Goal: Information Seeking & Learning: Learn about a topic

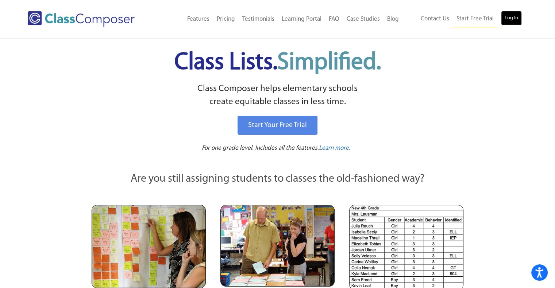
click at [509, 20] on link "Log In" at bounding box center [511, 18] width 21 height 15
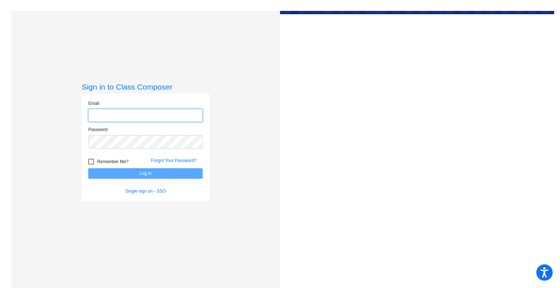
type input "[EMAIL_ADDRESS][DOMAIN_NAME]"
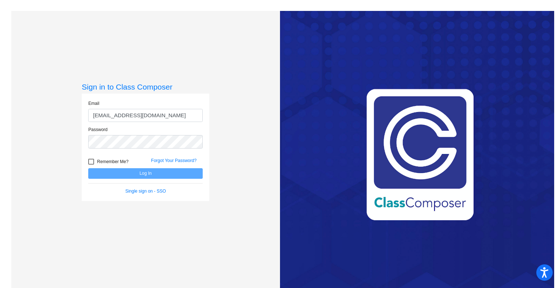
click at [92, 162] on div at bounding box center [91, 162] width 6 height 6
click at [91, 165] on input "Remember Me?" at bounding box center [91, 165] width 0 height 0
checkbox input "true"
click at [144, 174] on button "Log In" at bounding box center [145, 173] width 114 height 11
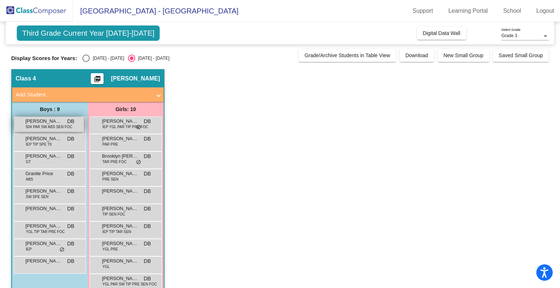
click at [53, 124] on span "504 PAR SW ABS SEN FOC" at bounding box center [49, 126] width 47 height 5
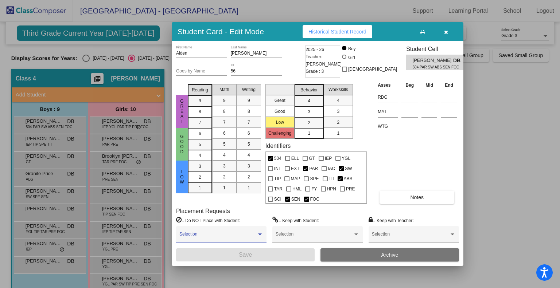
click at [257, 234] on div at bounding box center [260, 234] width 7 height 5
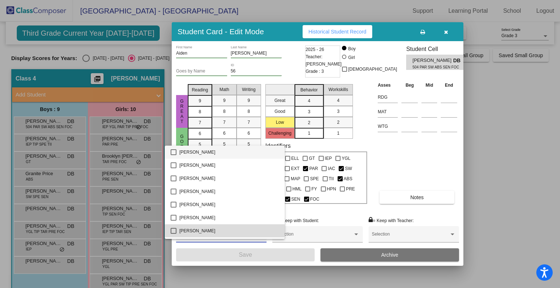
click at [257, 234] on span "[PERSON_NAME]" at bounding box center [229, 231] width 100 height 13
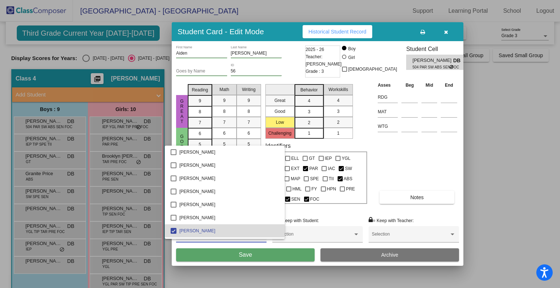
click at [257, 234] on span "[PERSON_NAME]" at bounding box center [229, 231] width 100 height 13
click at [343, 211] on div at bounding box center [280, 144] width 560 height 288
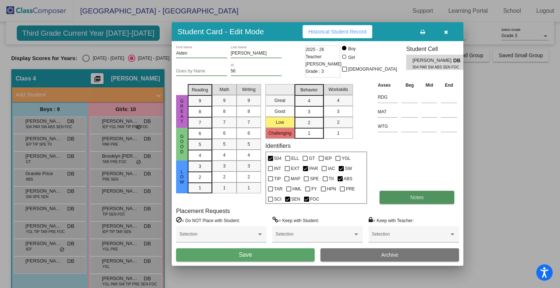
click at [432, 197] on button "Notes" at bounding box center [417, 197] width 75 height 13
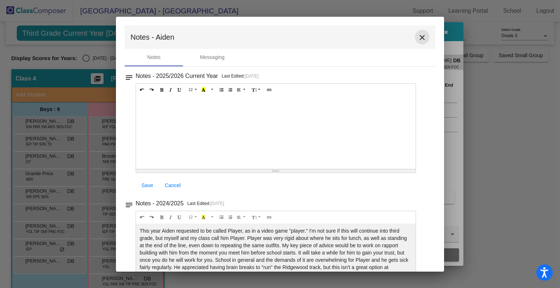
click at [418, 36] on mat-icon "close" at bounding box center [422, 37] width 9 height 9
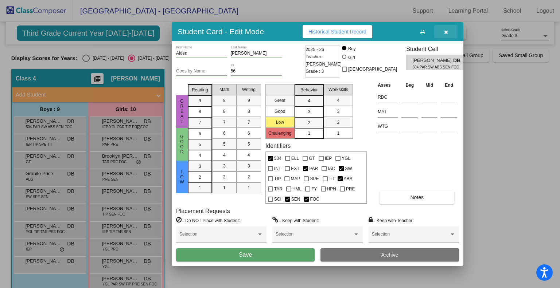
click at [447, 32] on icon "button" at bounding box center [446, 32] width 4 height 5
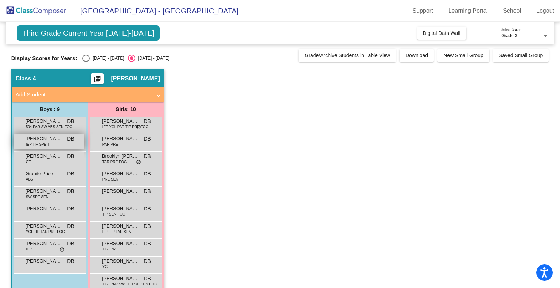
click at [43, 138] on span "[PERSON_NAME]" at bounding box center [44, 138] width 36 height 7
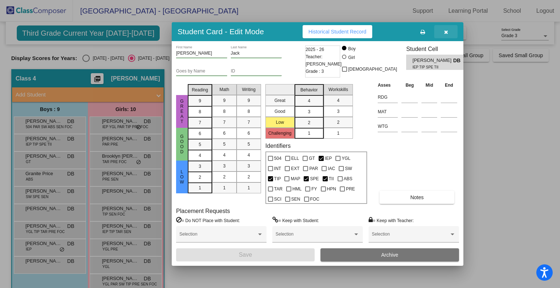
click at [449, 31] on button "button" at bounding box center [445, 31] width 23 height 13
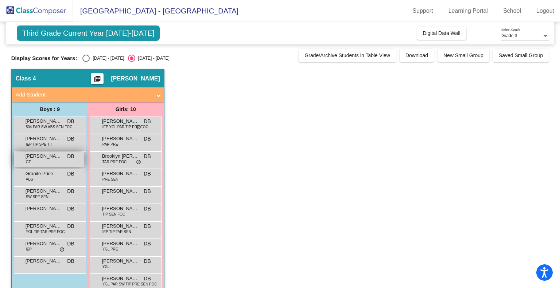
click at [35, 155] on span "[PERSON_NAME] [PERSON_NAME]" at bounding box center [44, 156] width 36 height 7
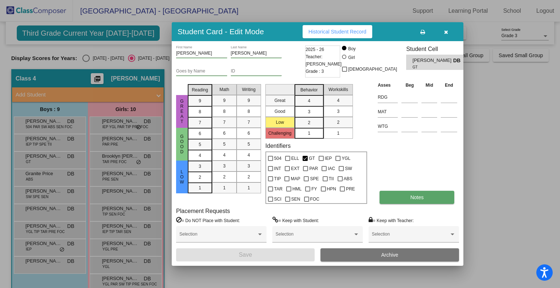
click at [418, 199] on span "Notes" at bounding box center [416, 198] width 13 height 6
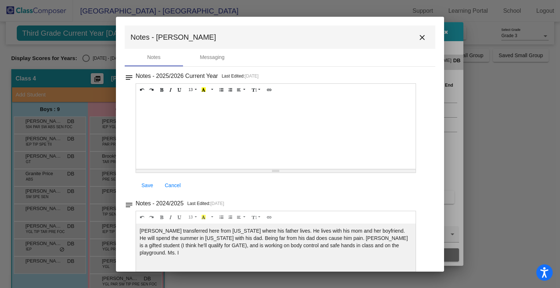
click at [419, 39] on mat-icon "close" at bounding box center [422, 37] width 9 height 9
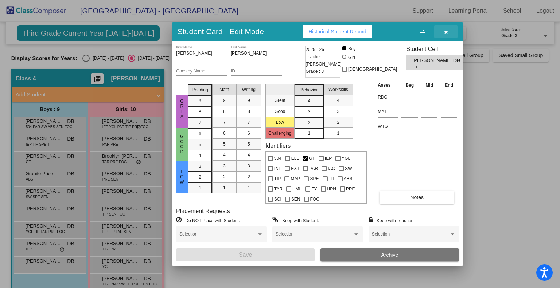
click at [447, 30] on icon "button" at bounding box center [446, 32] width 4 height 5
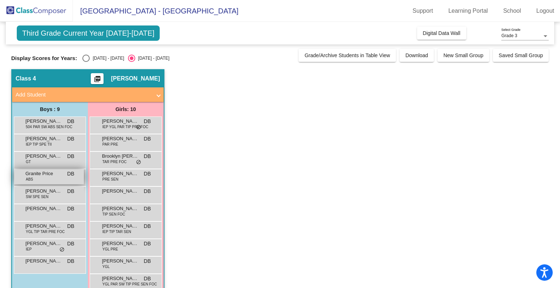
click at [42, 175] on span "Granite Price" at bounding box center [44, 173] width 36 height 7
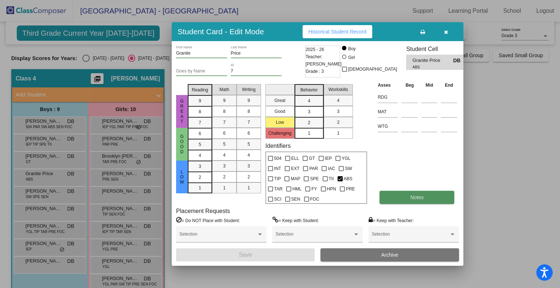
click at [416, 194] on button "Notes" at bounding box center [417, 197] width 75 height 13
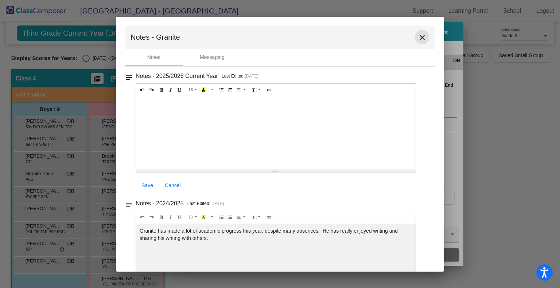
click at [418, 36] on mat-icon "close" at bounding box center [422, 37] width 9 height 9
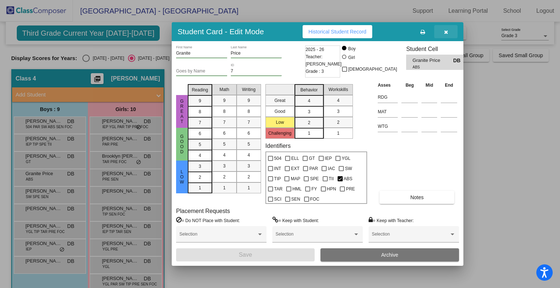
click at [446, 30] on icon "button" at bounding box center [446, 32] width 4 height 5
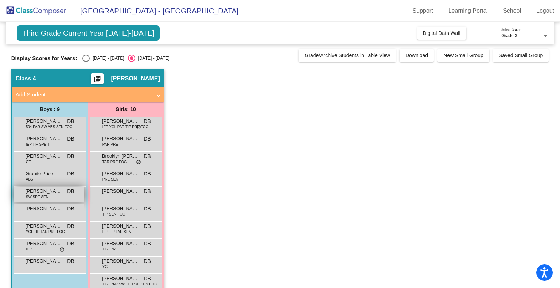
click at [43, 191] on span "[PERSON_NAME]" at bounding box center [44, 191] width 36 height 7
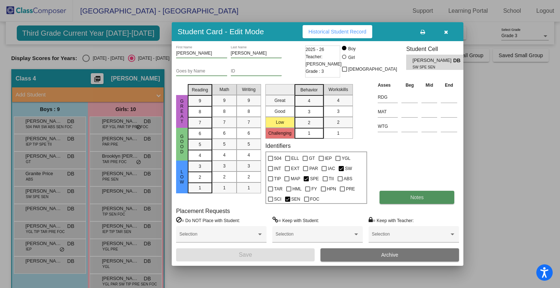
click at [416, 198] on span "Notes" at bounding box center [416, 198] width 13 height 6
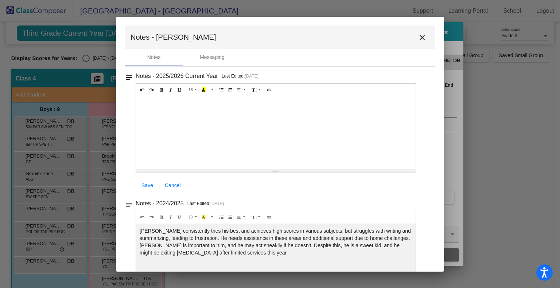
click at [418, 37] on mat-icon "close" at bounding box center [422, 37] width 9 height 9
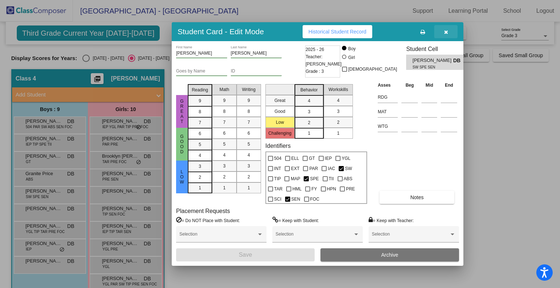
click at [447, 28] on button "button" at bounding box center [445, 31] width 23 height 13
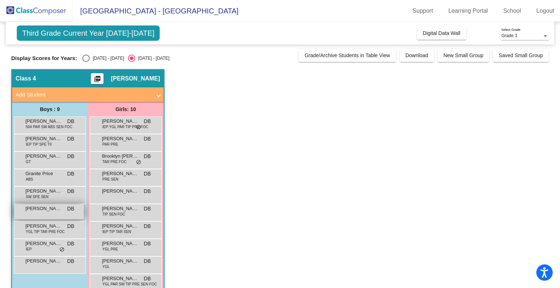
click at [44, 211] on span "[PERSON_NAME]" at bounding box center [44, 208] width 36 height 7
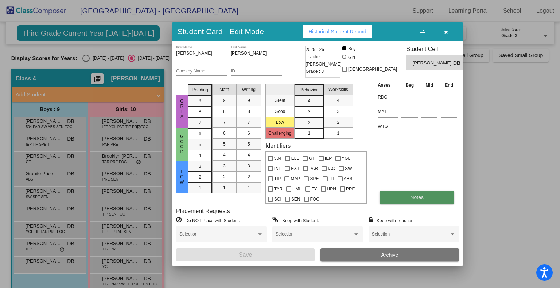
click at [406, 197] on button "Notes" at bounding box center [417, 197] width 75 height 13
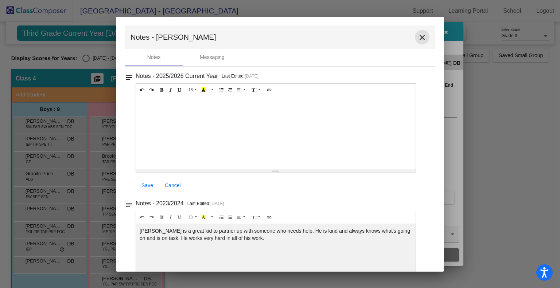
click at [418, 37] on mat-icon "close" at bounding box center [422, 37] width 9 height 9
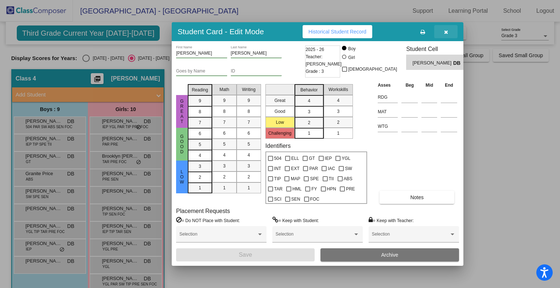
click at [444, 31] on icon "button" at bounding box center [446, 32] width 4 height 5
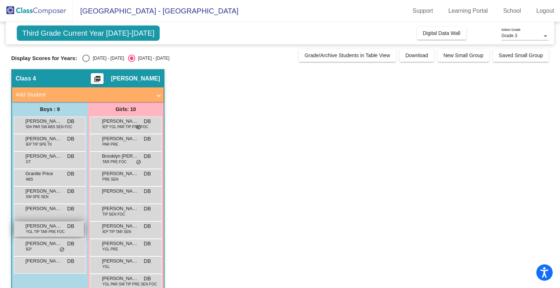
click at [47, 229] on span "YGL TIP TAR PRE FOC" at bounding box center [45, 231] width 39 height 5
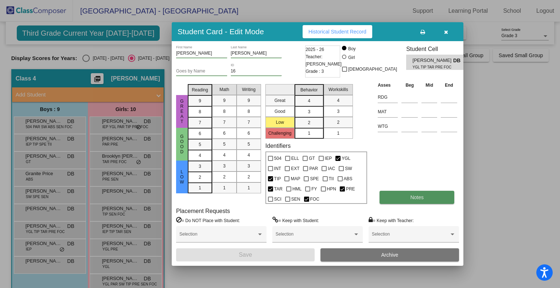
click at [413, 202] on button "Notes" at bounding box center [417, 197] width 75 height 13
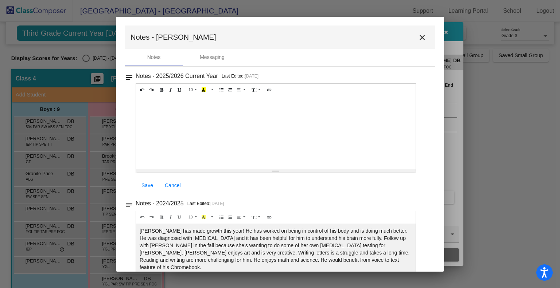
click at [420, 36] on mat-icon "close" at bounding box center [422, 37] width 9 height 9
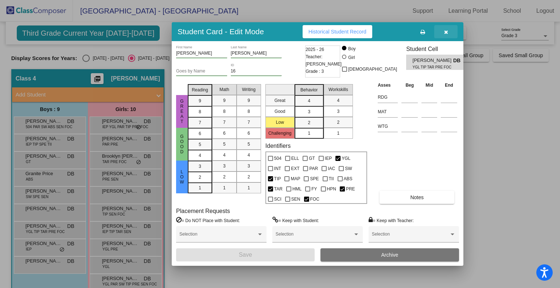
click at [447, 31] on icon "button" at bounding box center [446, 32] width 4 height 5
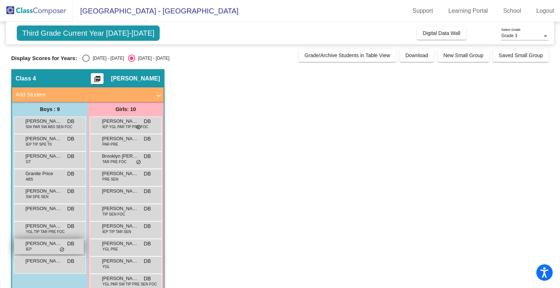
click at [36, 244] on span "[PERSON_NAME]" at bounding box center [44, 243] width 36 height 7
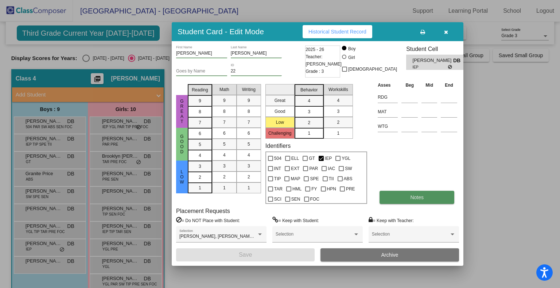
click at [412, 193] on button "Notes" at bounding box center [417, 197] width 75 height 13
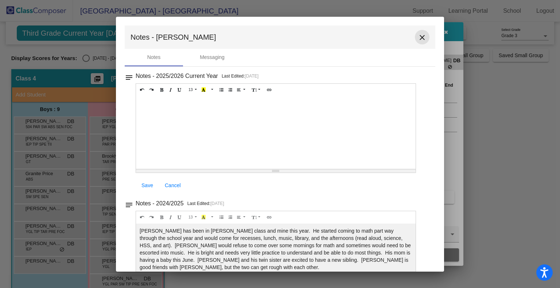
click at [419, 36] on mat-icon "close" at bounding box center [422, 37] width 9 height 9
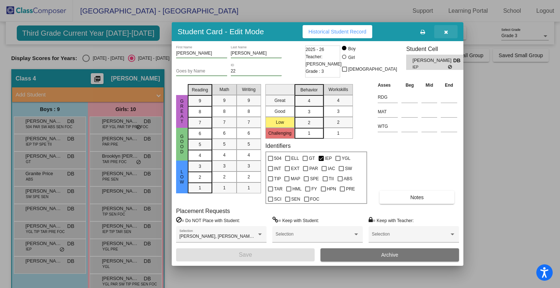
click at [445, 31] on icon "button" at bounding box center [446, 32] width 4 height 5
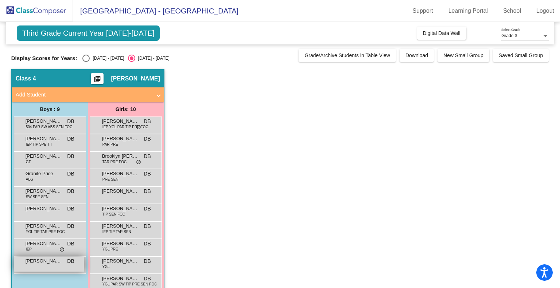
click at [46, 260] on span "[PERSON_NAME]" at bounding box center [44, 261] width 36 height 7
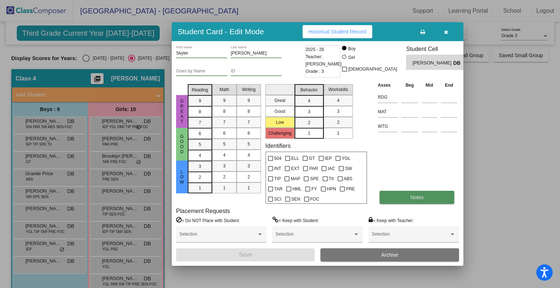
click at [416, 198] on span "Notes" at bounding box center [416, 198] width 13 height 6
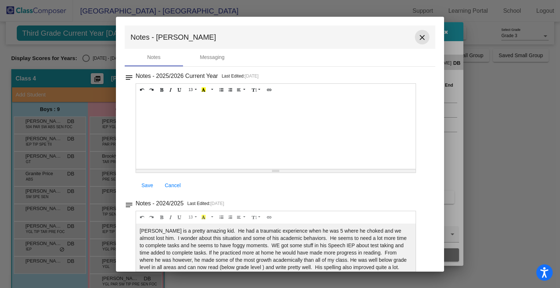
click at [418, 36] on mat-icon "close" at bounding box center [422, 37] width 9 height 9
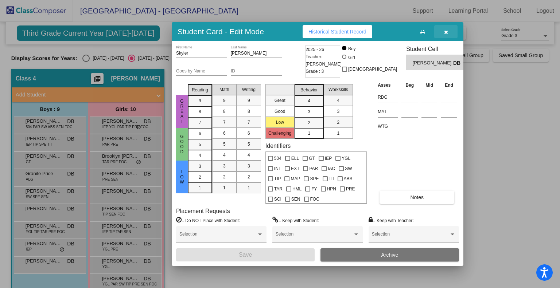
click at [448, 30] on icon "button" at bounding box center [446, 32] width 4 height 5
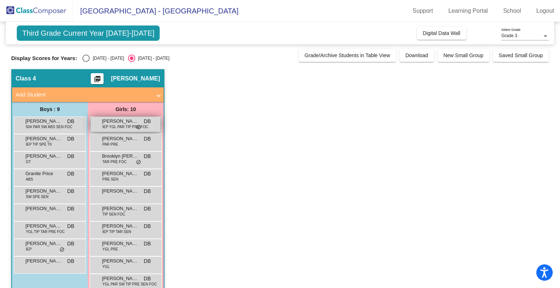
click at [117, 124] on span "IEP YGL PAR TIP PRE FOC" at bounding box center [125, 126] width 46 height 5
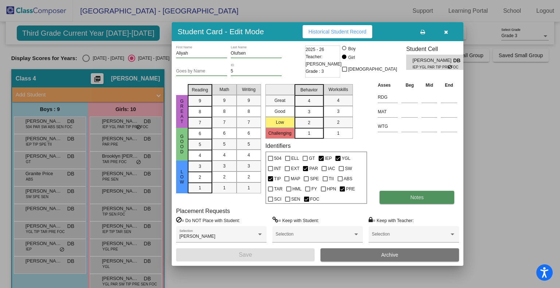
click at [405, 194] on button "Notes" at bounding box center [417, 197] width 75 height 13
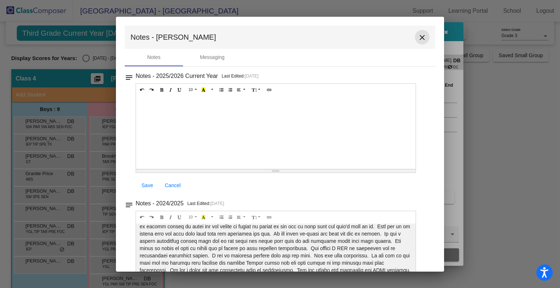
click at [419, 38] on mat-icon "close" at bounding box center [422, 37] width 9 height 9
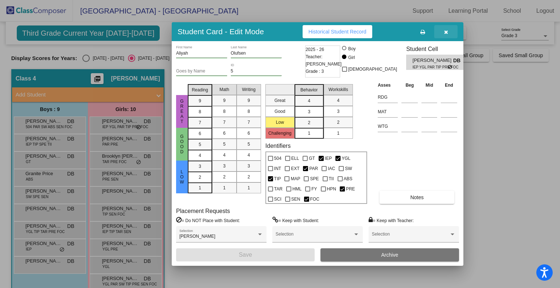
click at [444, 30] on icon "button" at bounding box center [446, 32] width 4 height 5
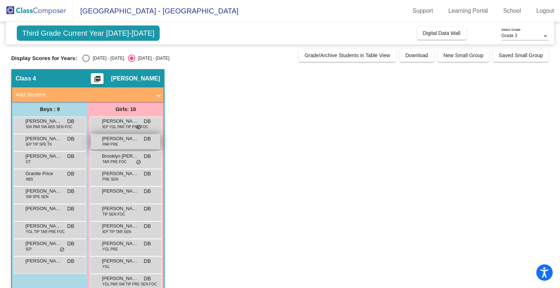
click at [124, 139] on span "[PERSON_NAME]" at bounding box center [120, 138] width 36 height 7
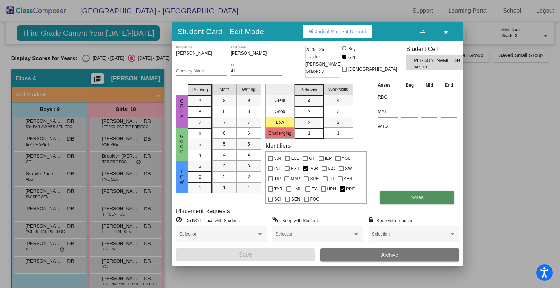
click at [416, 193] on button "Notes" at bounding box center [417, 197] width 75 height 13
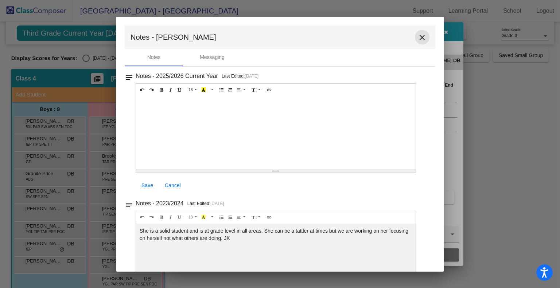
click at [418, 39] on mat-icon "close" at bounding box center [422, 37] width 9 height 9
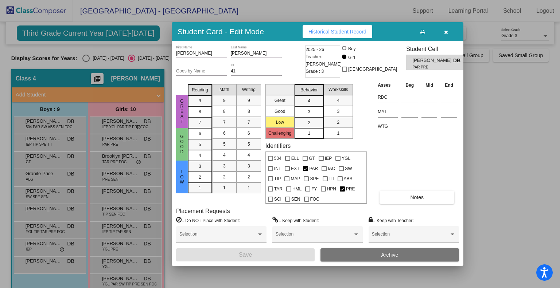
click at [446, 29] on span "button" at bounding box center [446, 32] width 4 height 6
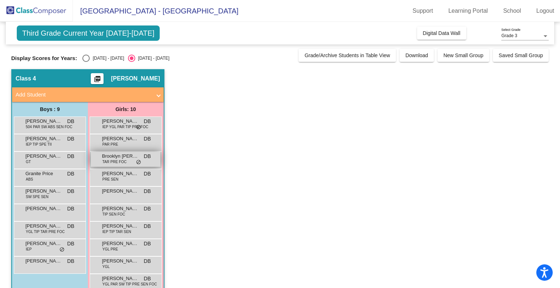
click at [122, 157] on span "Brooklyn [PERSON_NAME]" at bounding box center [120, 156] width 36 height 7
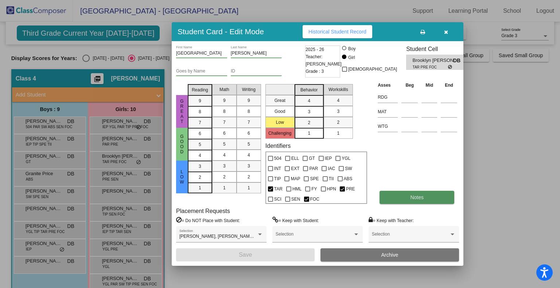
click at [408, 196] on button "Notes" at bounding box center [417, 197] width 75 height 13
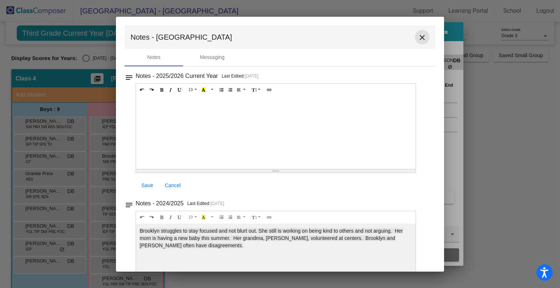
click at [419, 39] on mat-icon "close" at bounding box center [422, 37] width 9 height 9
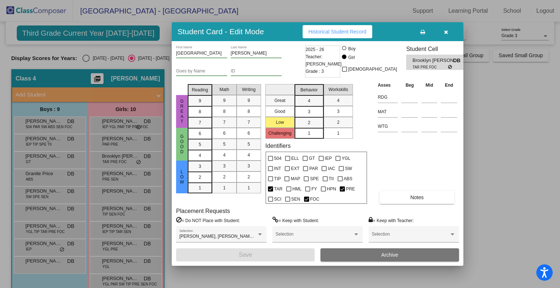
click at [448, 31] on button "button" at bounding box center [445, 31] width 23 height 13
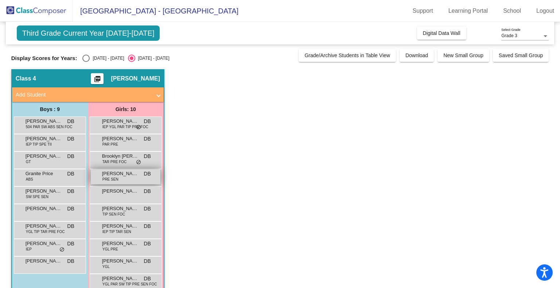
click at [122, 180] on div "[PERSON_NAME] PRE SEN DB lock do_not_disturb_alt" at bounding box center [126, 177] width 70 height 15
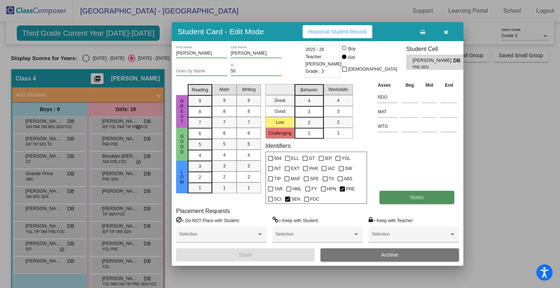
click at [394, 200] on button "Notes" at bounding box center [417, 197] width 75 height 13
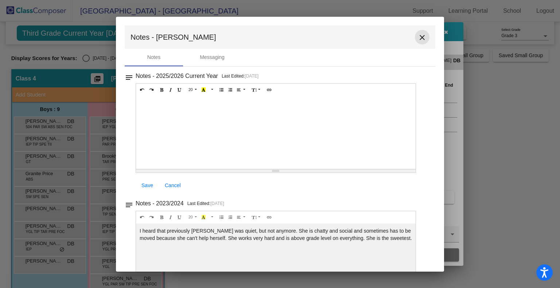
click at [420, 38] on mat-icon "close" at bounding box center [422, 37] width 9 height 9
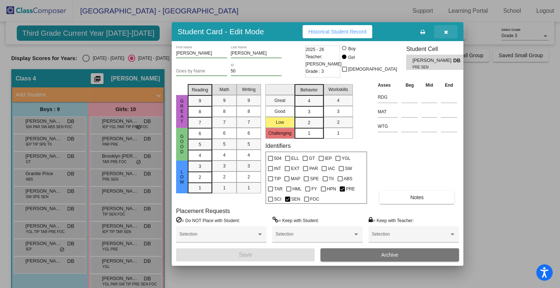
click at [444, 31] on icon "button" at bounding box center [446, 32] width 4 height 5
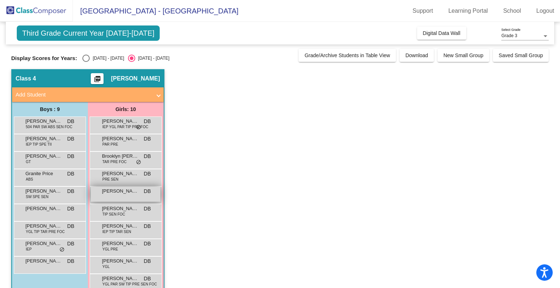
click at [122, 191] on span "[PERSON_NAME]" at bounding box center [120, 191] width 36 height 7
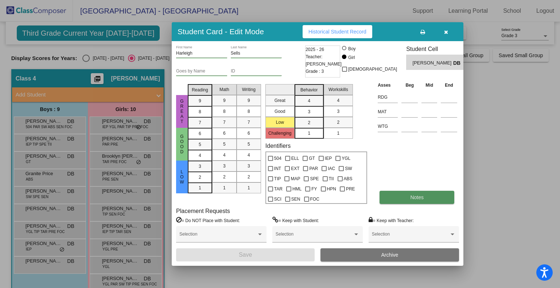
click at [421, 197] on span "Notes" at bounding box center [416, 198] width 13 height 6
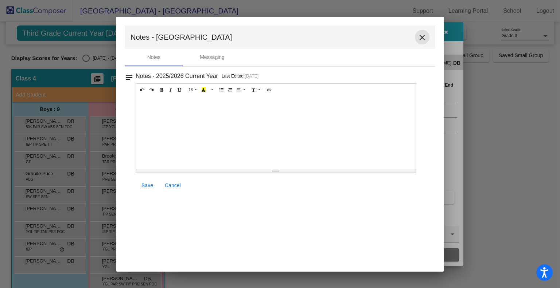
click at [421, 37] on mat-icon "close" at bounding box center [422, 37] width 9 height 9
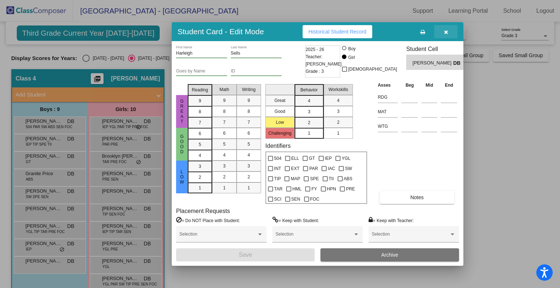
click at [447, 28] on button "button" at bounding box center [445, 31] width 23 height 13
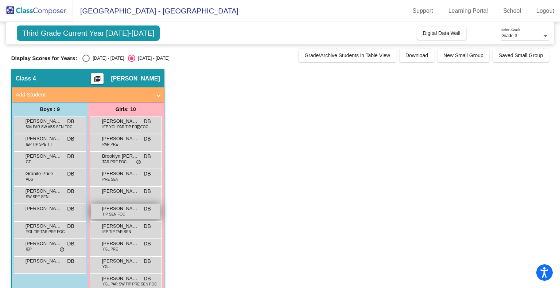
click at [110, 215] on span "TIP SEN FOC" at bounding box center [113, 214] width 23 height 5
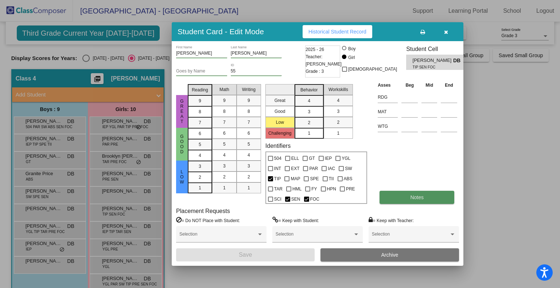
click at [419, 197] on span "Notes" at bounding box center [416, 198] width 13 height 6
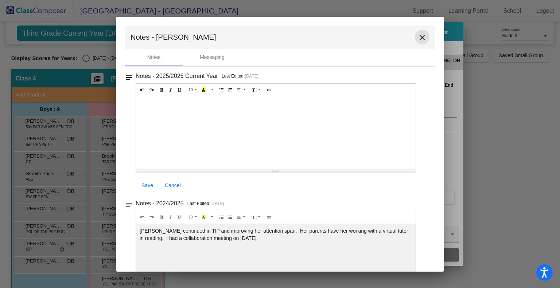
click at [420, 36] on mat-icon "close" at bounding box center [422, 37] width 9 height 9
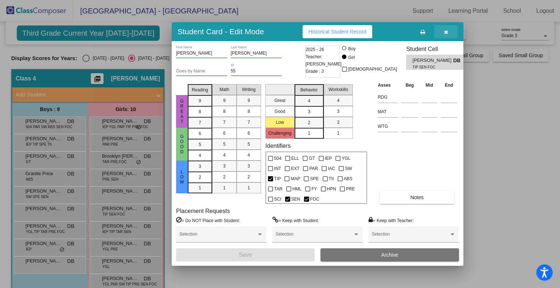
click at [444, 30] on icon "button" at bounding box center [446, 32] width 4 height 5
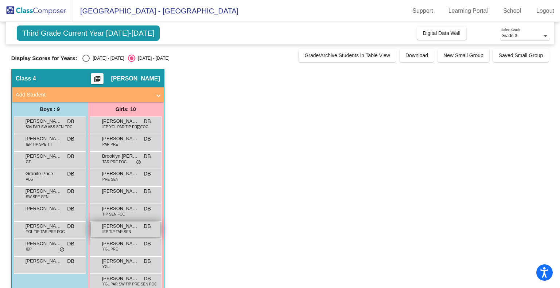
click at [109, 229] on span "IEP TIP TAR SEN" at bounding box center [116, 231] width 29 height 5
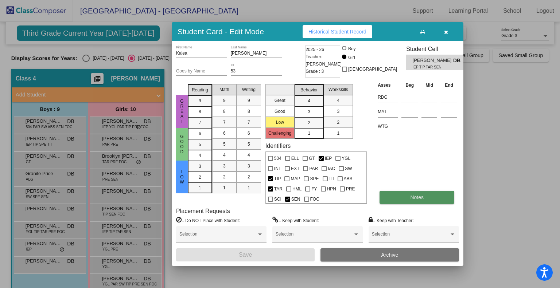
click at [406, 202] on button "Notes" at bounding box center [417, 197] width 75 height 13
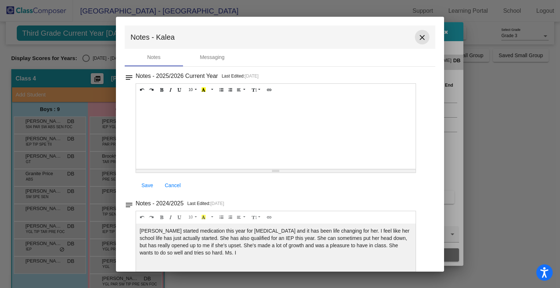
click at [419, 36] on mat-icon "close" at bounding box center [422, 37] width 9 height 9
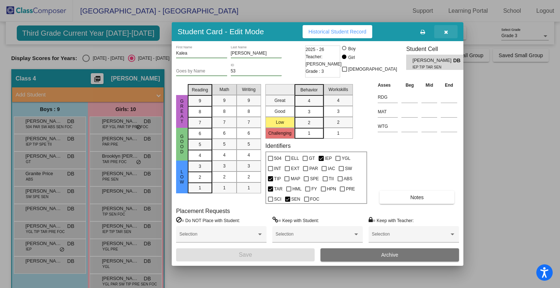
click at [446, 30] on icon "button" at bounding box center [446, 32] width 4 height 5
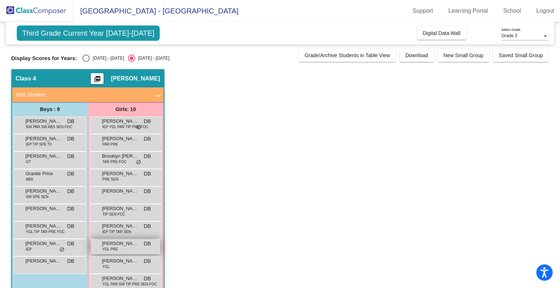
click at [117, 245] on span "[PERSON_NAME]" at bounding box center [120, 243] width 36 height 7
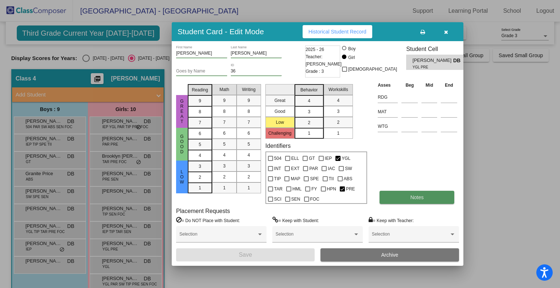
click at [413, 197] on span "Notes" at bounding box center [416, 198] width 13 height 6
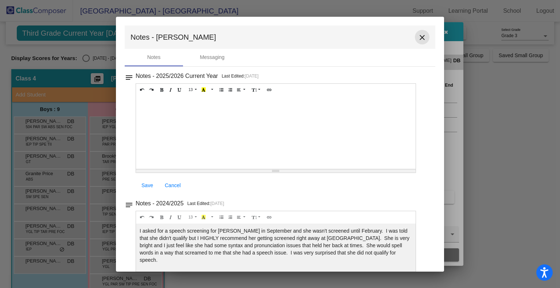
click at [418, 38] on mat-icon "close" at bounding box center [422, 37] width 9 height 9
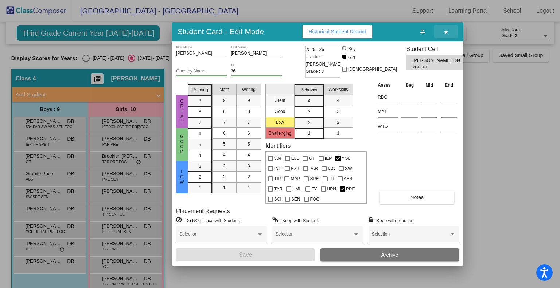
click at [444, 31] on icon "button" at bounding box center [446, 32] width 4 height 5
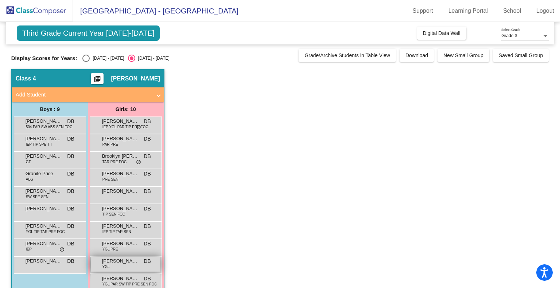
click at [112, 266] on div "[PERSON_NAME] YGL DB lock do_not_disturb_alt" at bounding box center [126, 264] width 70 height 15
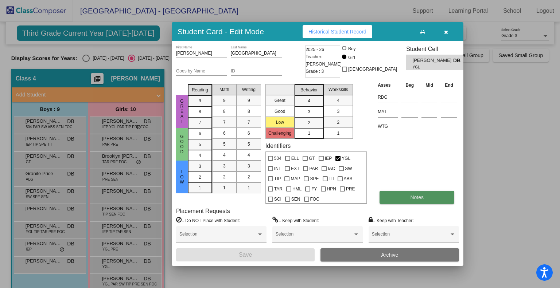
click at [401, 197] on button "Notes" at bounding box center [417, 197] width 75 height 13
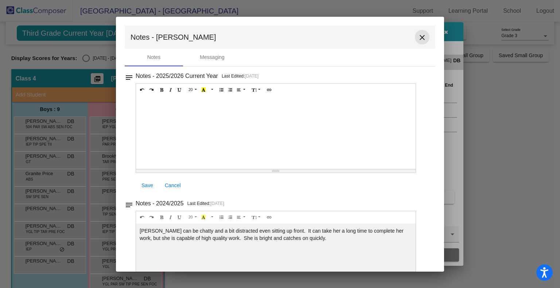
click at [421, 37] on mat-icon "close" at bounding box center [422, 37] width 9 height 9
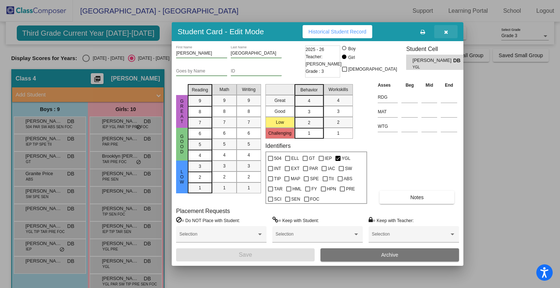
click at [449, 29] on button "button" at bounding box center [445, 31] width 23 height 13
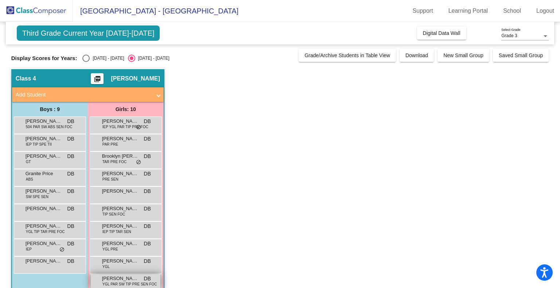
click at [112, 278] on span "[PERSON_NAME]" at bounding box center [120, 278] width 36 height 7
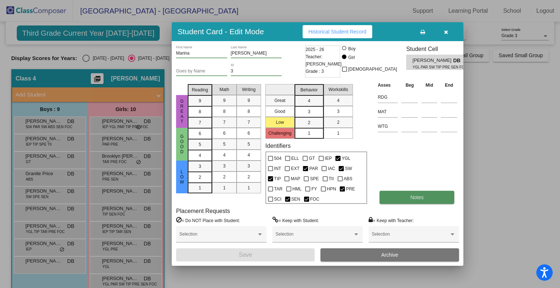
click at [421, 194] on button "Notes" at bounding box center [417, 197] width 75 height 13
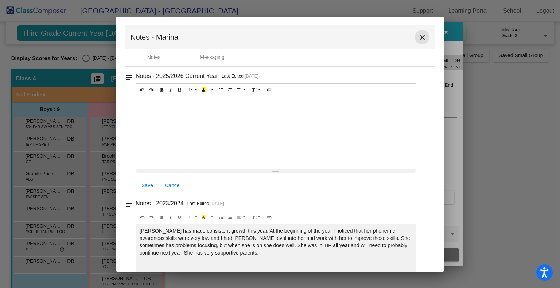
click at [418, 38] on mat-icon "close" at bounding box center [422, 37] width 9 height 9
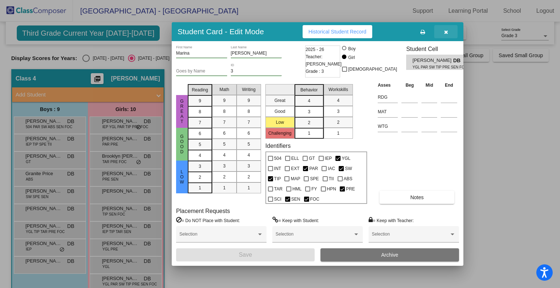
click at [448, 32] on button "button" at bounding box center [445, 31] width 23 height 13
